Goal: Navigation & Orientation: Find specific page/section

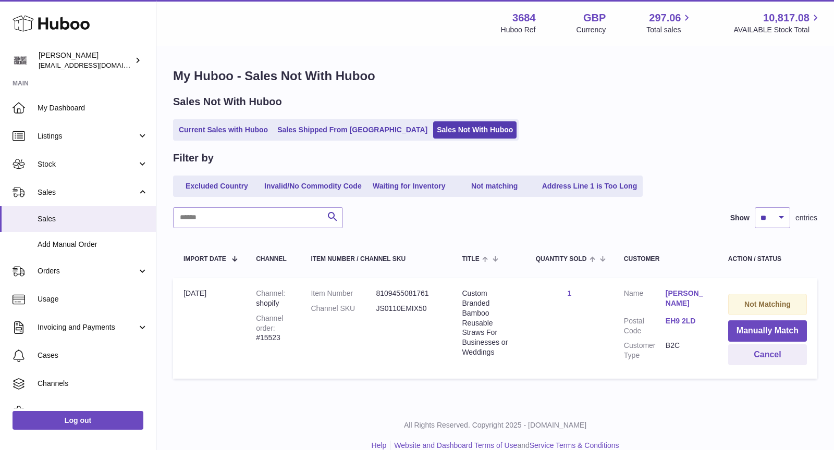
click at [235, 130] on link "Current Sales with Huboo" at bounding box center [223, 129] width 96 height 17
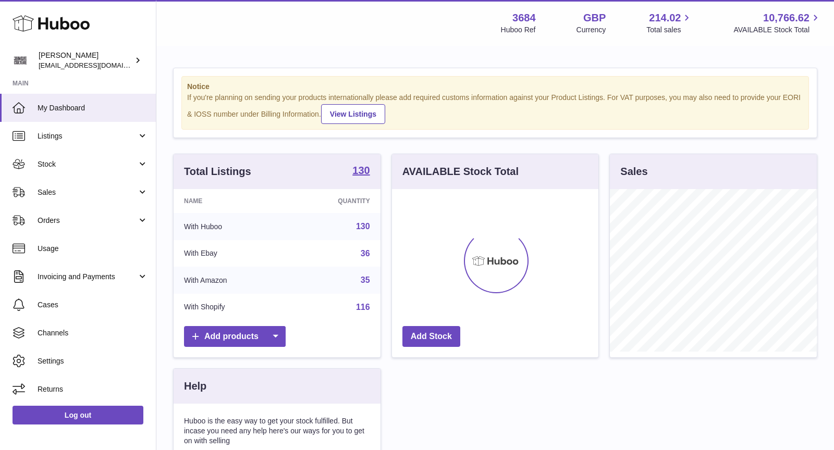
scroll to position [162, 207]
click at [83, 192] on span "Sales" at bounding box center [88, 193] width 100 height 10
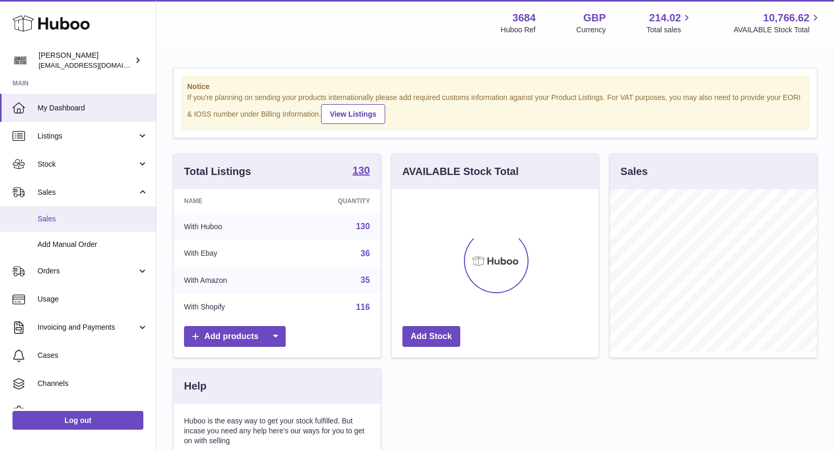
click at [78, 217] on span "Sales" at bounding box center [93, 219] width 110 height 10
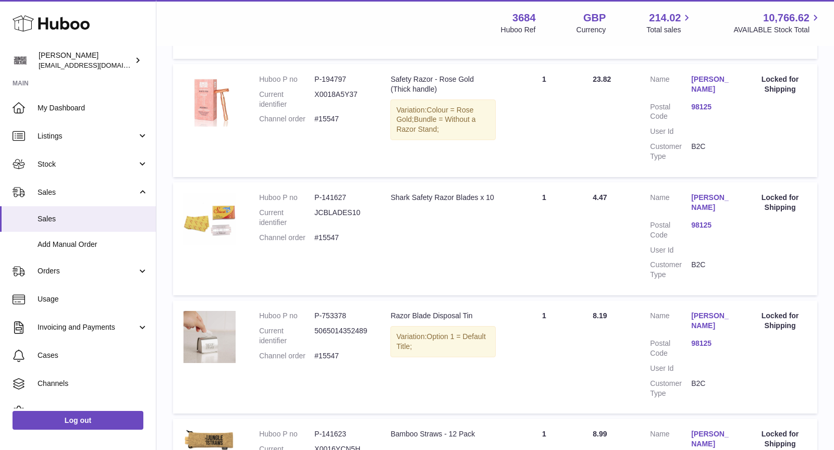
scroll to position [1104, 0]
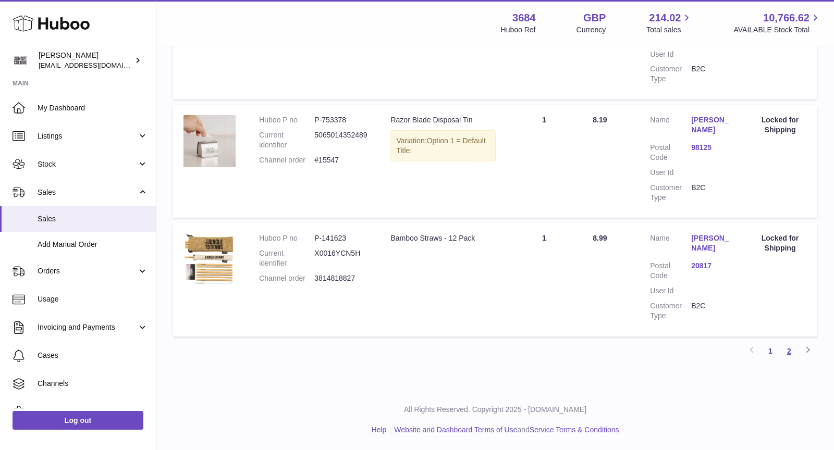
click at [791, 349] on link "2" at bounding box center [789, 351] width 19 height 19
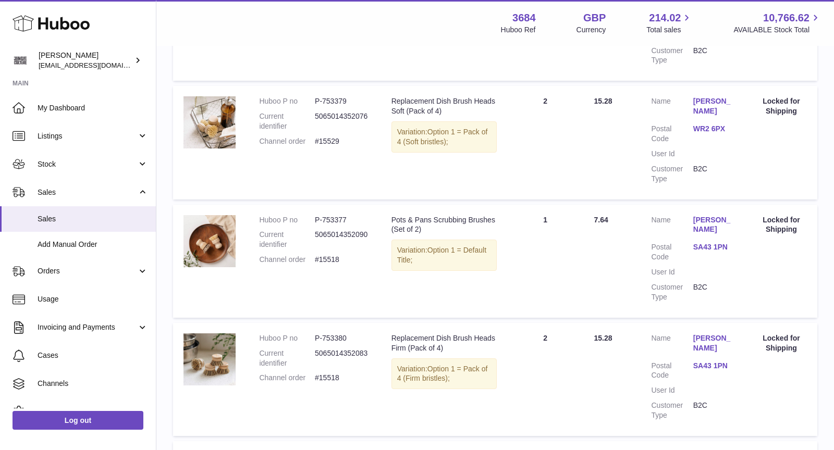
scroll to position [645, 0]
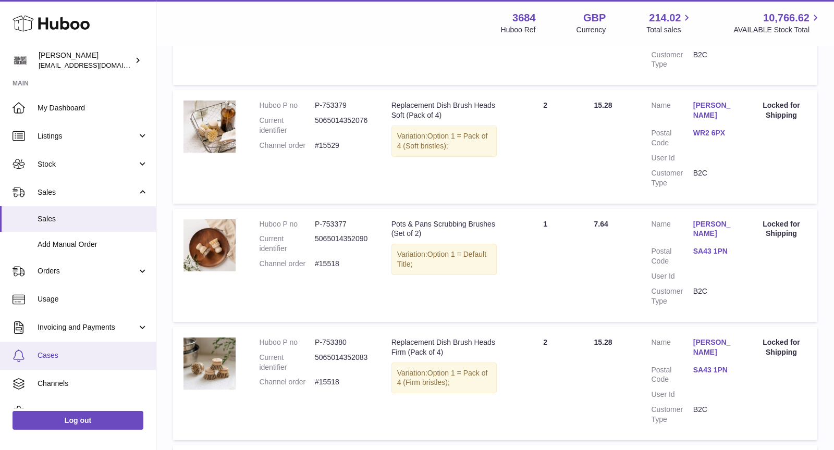
click at [80, 347] on link "Cases" at bounding box center [78, 356] width 156 height 28
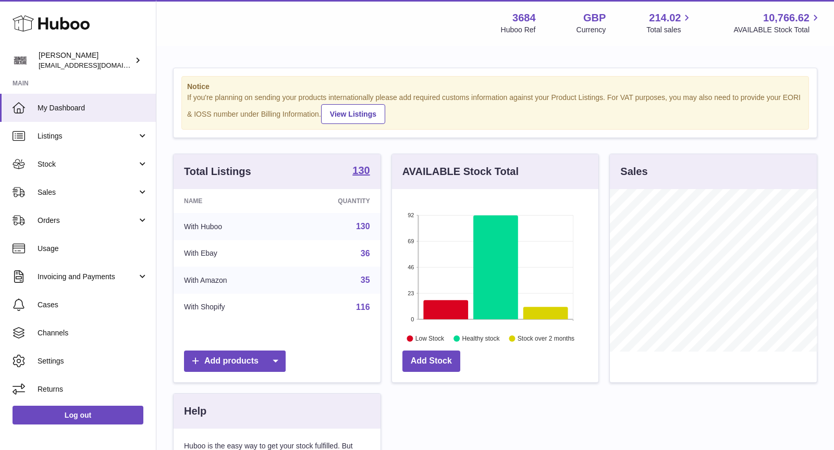
scroll to position [162, 207]
click at [91, 192] on span "Sales" at bounding box center [88, 193] width 100 height 10
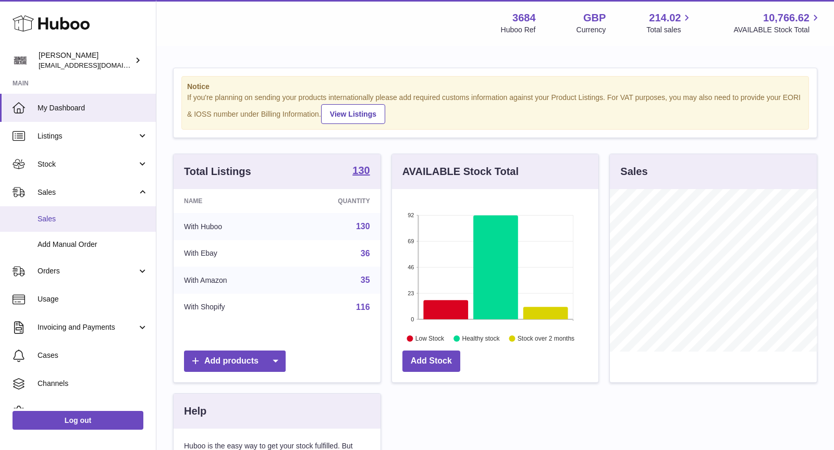
click at [82, 216] on span "Sales" at bounding box center [93, 219] width 110 height 10
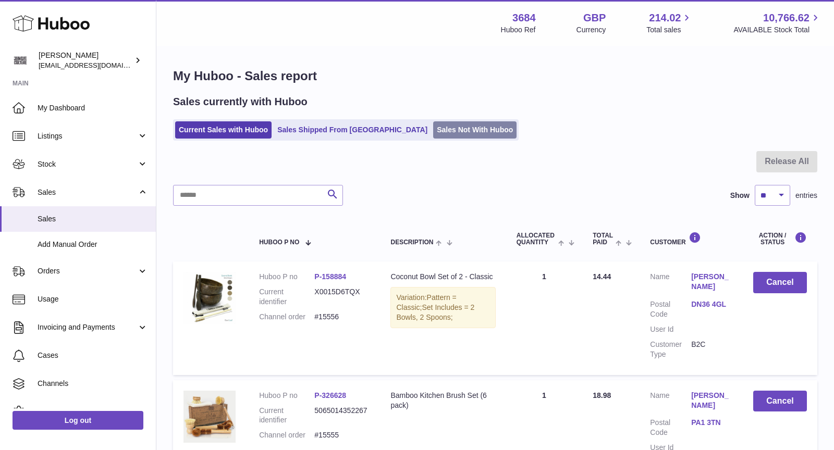
click at [433, 127] on link "Sales Not With Huboo" at bounding box center [474, 129] width 83 height 17
